Goal: Information Seeking & Learning: Understand process/instructions

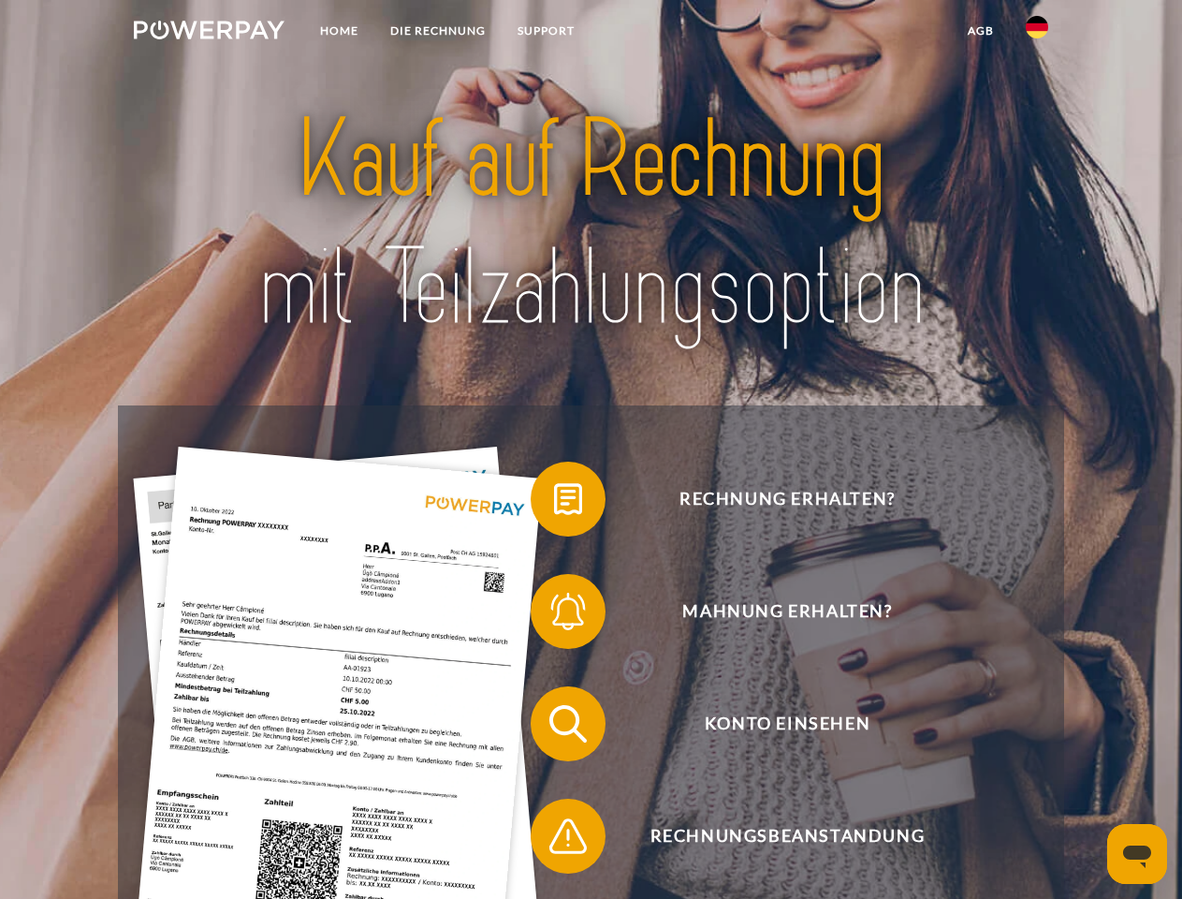
click at [209, 33] on img at bounding box center [209, 30] width 151 height 19
click at [1037, 33] on img at bounding box center [1037, 27] width 22 height 22
click at [980, 31] on link "agb" at bounding box center [981, 31] width 58 height 34
click at [554, 503] on span at bounding box center [540, 499] width 94 height 94
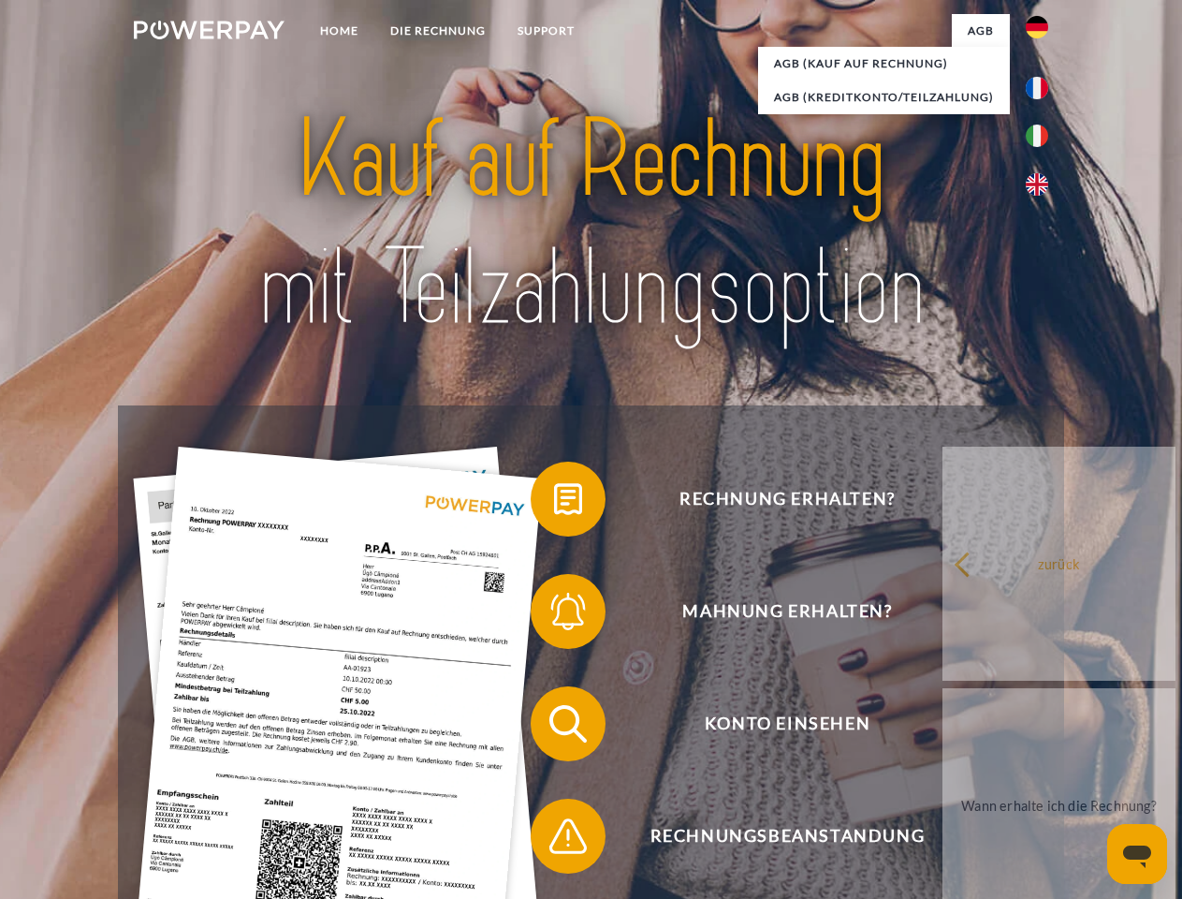
click at [554, 615] on span at bounding box center [540, 612] width 94 height 94
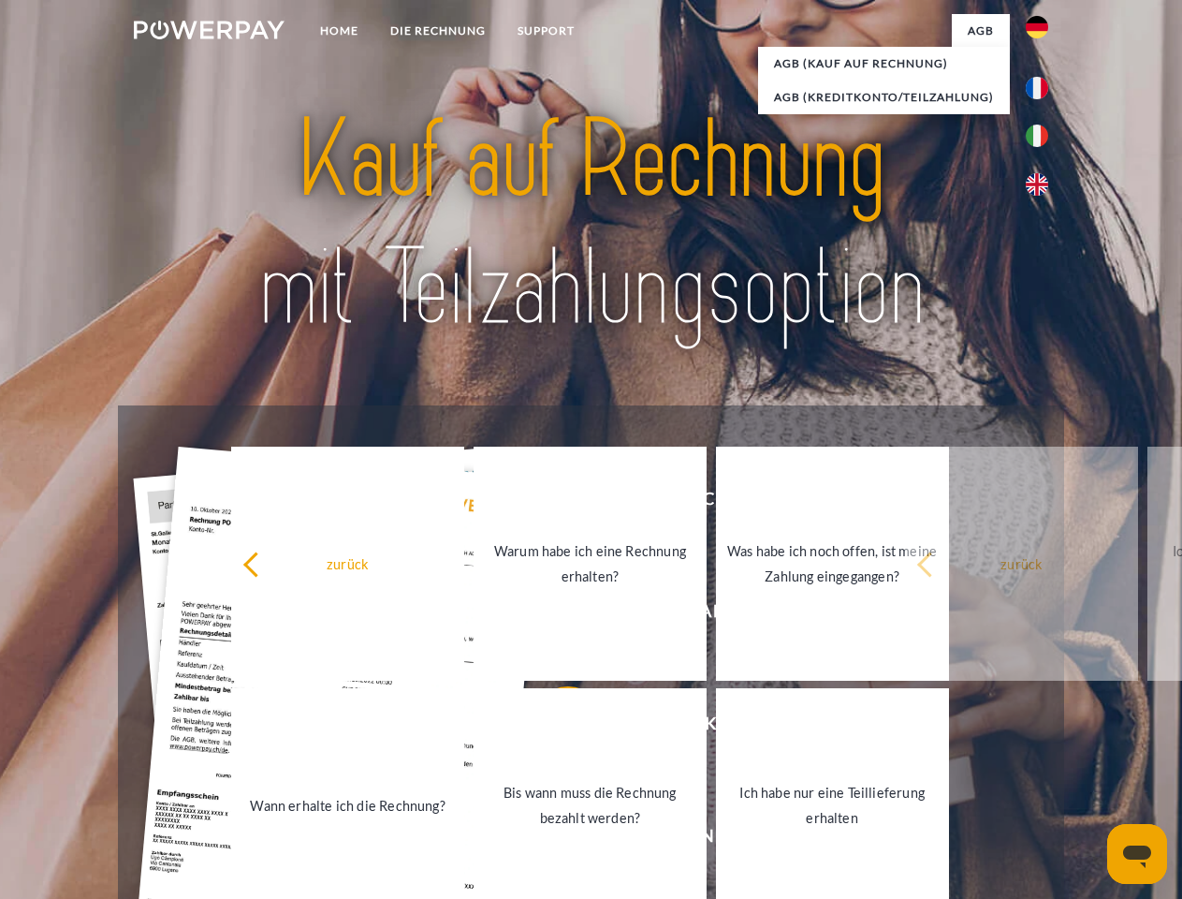
click at [554, 727] on link "Bis wann muss die Rechnung bezahlt werden?" at bounding box center [590, 805] width 233 height 234
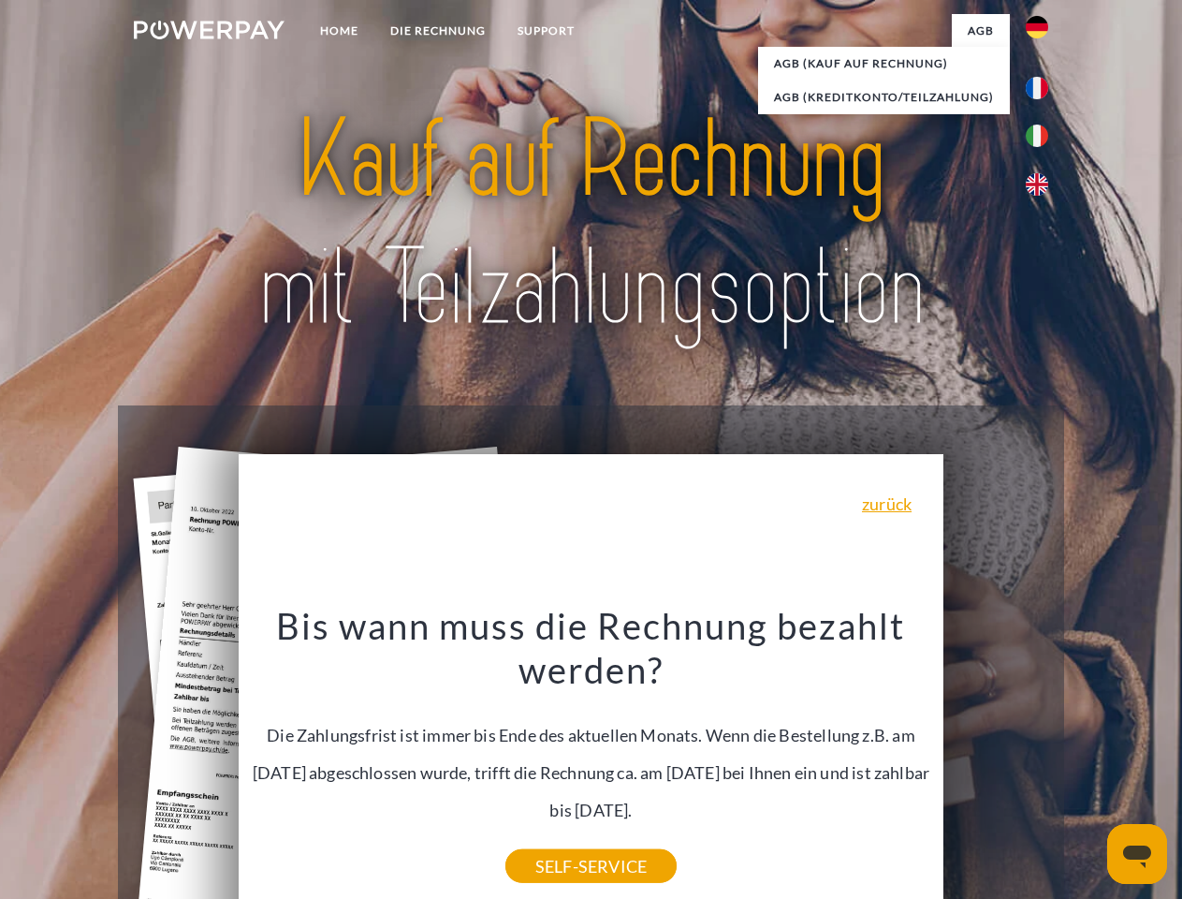
click at [1138, 854] on icon "Messaging-Fenster öffnen" at bounding box center [1138, 856] width 28 height 22
